Goal: Find specific page/section: Find specific page/section

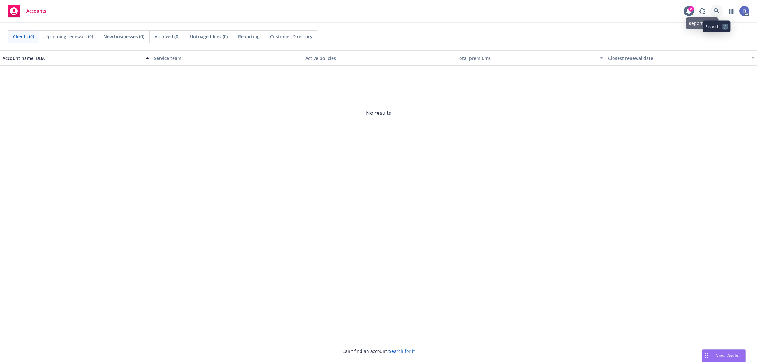
click at [715, 13] on icon at bounding box center [716, 11] width 6 height 6
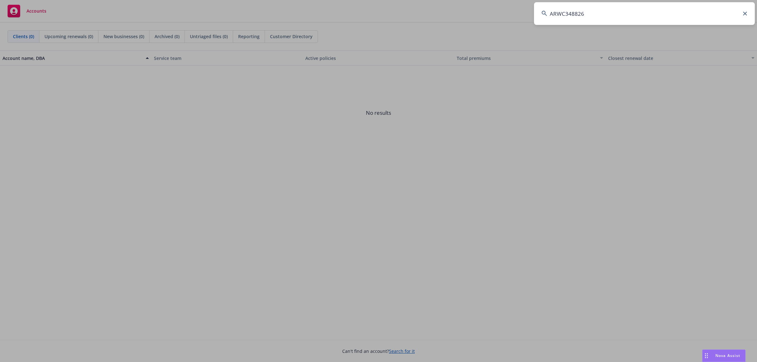
click at [714, 13] on input "ARWC348826" at bounding box center [644, 13] width 221 height 23
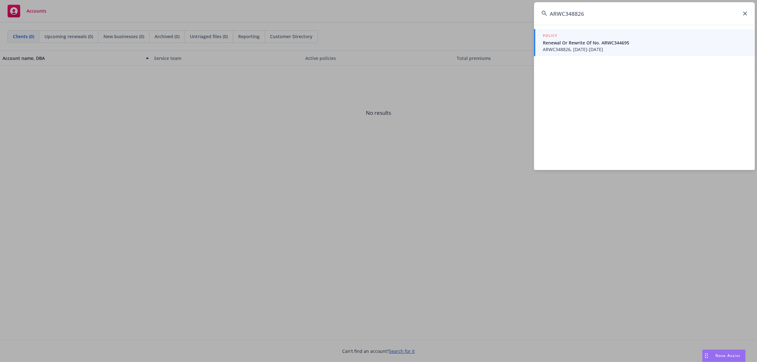
type input "ARWC348826"
click at [580, 50] on span "ARWC348826, [DATE]-[DATE]" at bounding box center [645, 49] width 204 height 7
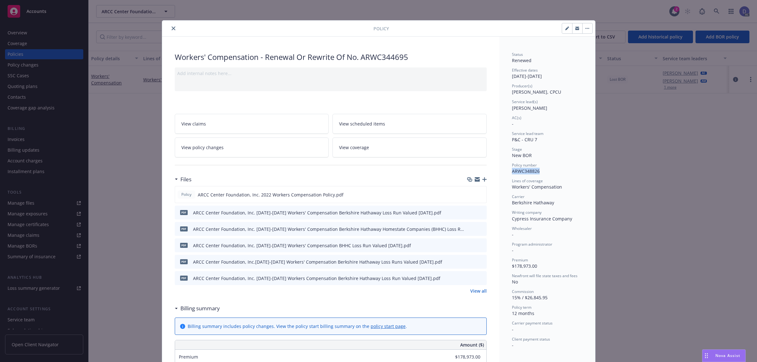
copy span "ARWC348826"
drag, startPoint x: 536, startPoint y: 173, endPoint x: 509, endPoint y: 173, distance: 27.4
click at [512, 173] on span "ARWC348826" at bounding box center [526, 171] width 28 height 6
click at [519, 171] on span "ARWC348826" at bounding box center [526, 171] width 28 height 6
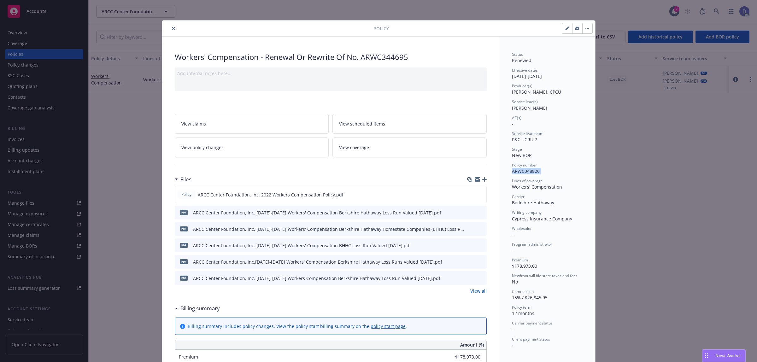
click at [519, 171] on span "ARWC348826" at bounding box center [526, 171] width 28 height 6
click at [170, 31] on button "close" at bounding box center [174, 29] width 8 height 8
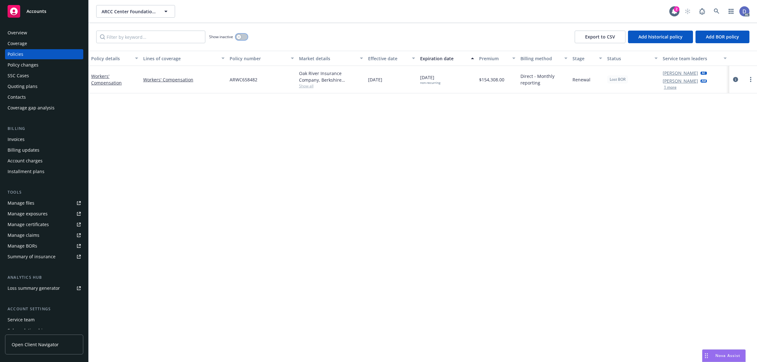
click at [241, 36] on button "button" at bounding box center [242, 37] width 12 height 6
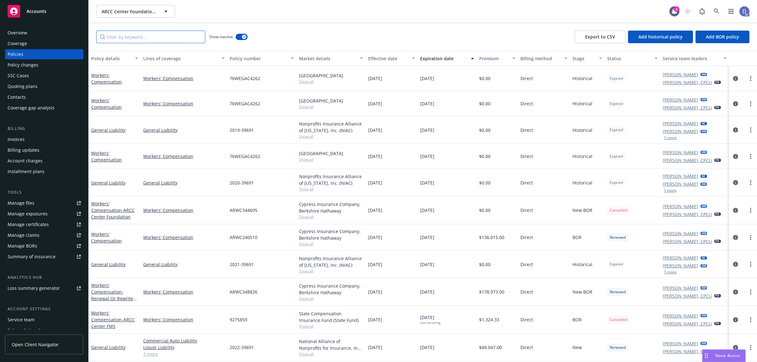
click at [171, 37] on input "Filter by keyword..." at bounding box center [150, 37] width 109 height 13
paste input "ARWC240510"
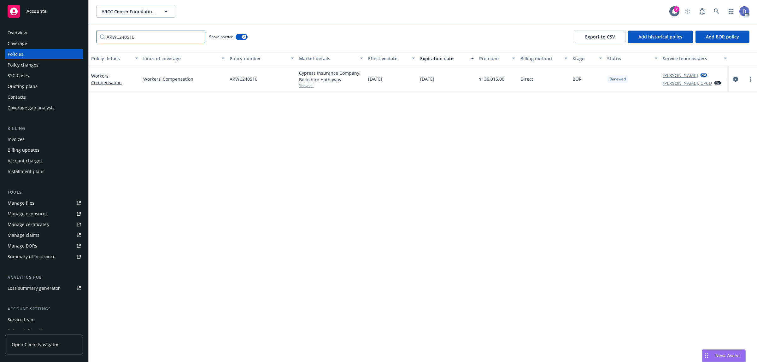
type input "ARWC240510"
click at [247, 81] on span "ARWC240510" at bounding box center [244, 79] width 28 height 7
copy span "ARWC240510"
